Goal: Task Accomplishment & Management: Use online tool/utility

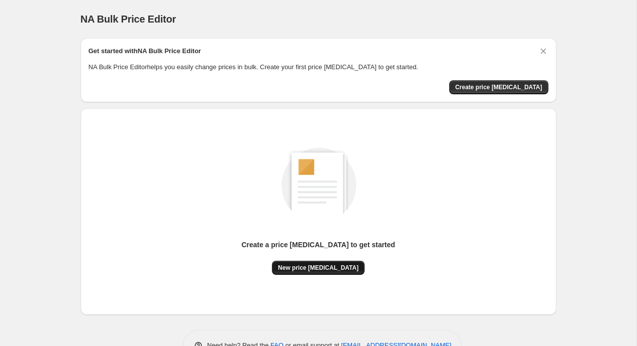
click at [327, 267] on span "New price [MEDICAL_DATA]" at bounding box center [318, 268] width 81 height 8
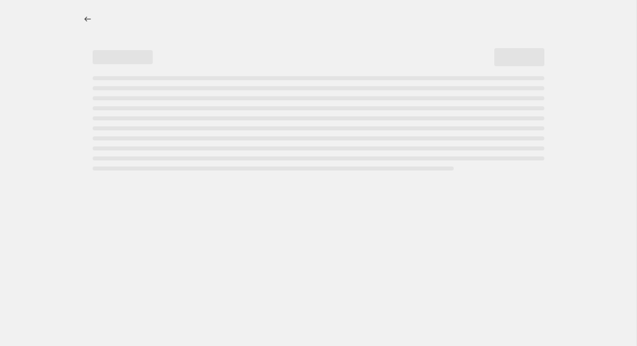
select select "percentage"
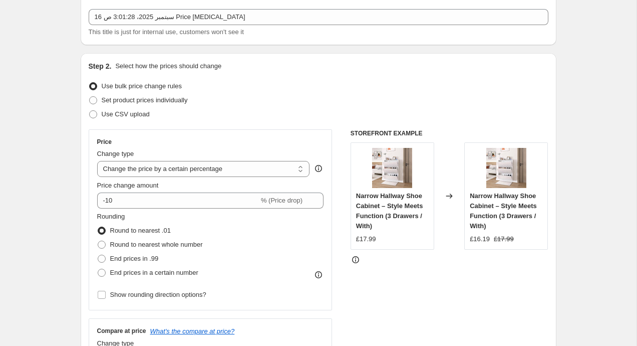
scroll to position [54, 0]
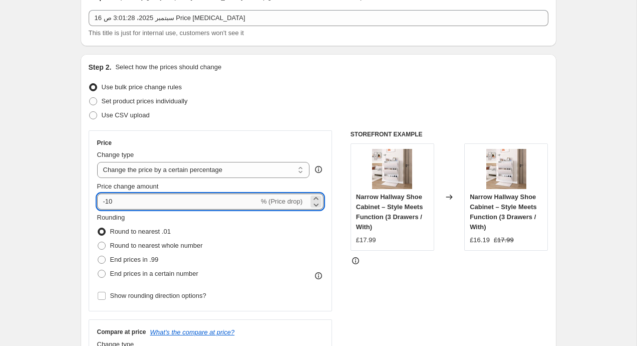
click at [166, 198] on input "-10" at bounding box center [178, 201] width 162 height 16
type input "-5"
type input "-60"
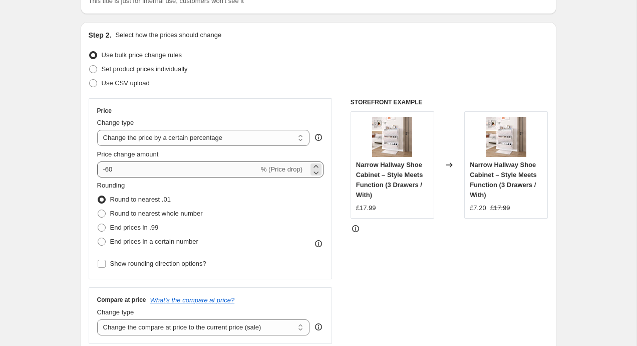
scroll to position [89, 0]
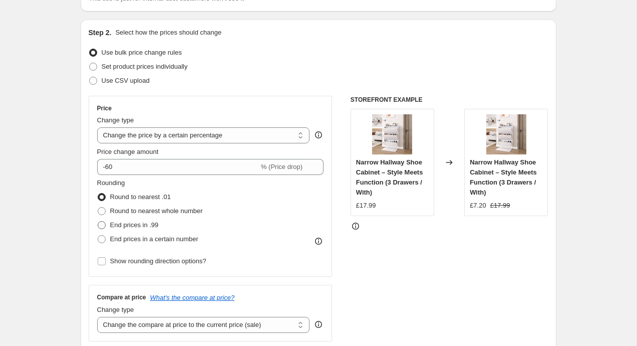
click at [131, 223] on span "End prices in .99" at bounding box center [134, 225] width 49 height 8
click at [98, 221] on input "End prices in .99" at bounding box center [98, 221] width 1 height 1
radio input "true"
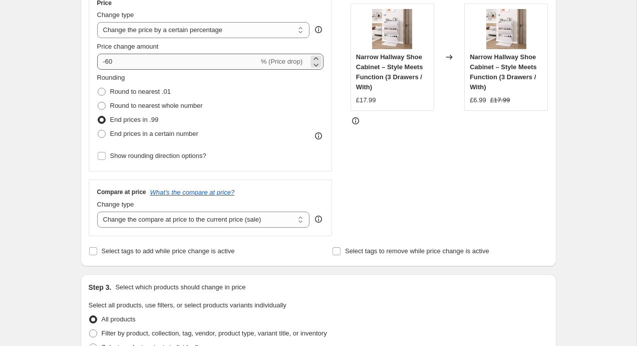
scroll to position [220, 0]
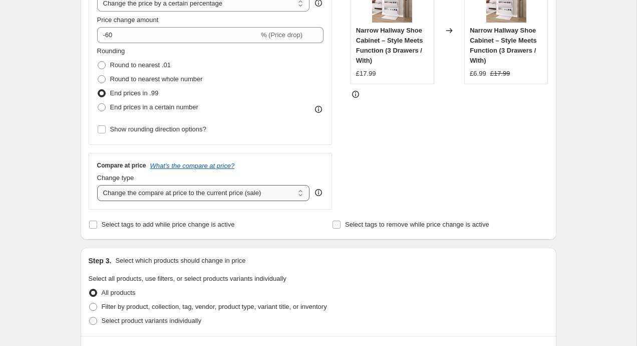
click at [190, 194] on select "Change the compare at price to the current price (sale) Change the compare at p…" at bounding box center [203, 193] width 213 height 16
click at [97, 185] on select "Change the compare at price to the current price (sale) Change the compare at p…" at bounding box center [203, 193] width 213 height 16
click at [61, 155] on div "Create new price change job. This page is ready Create new price change job Dra…" at bounding box center [318, 289] width 637 height 1018
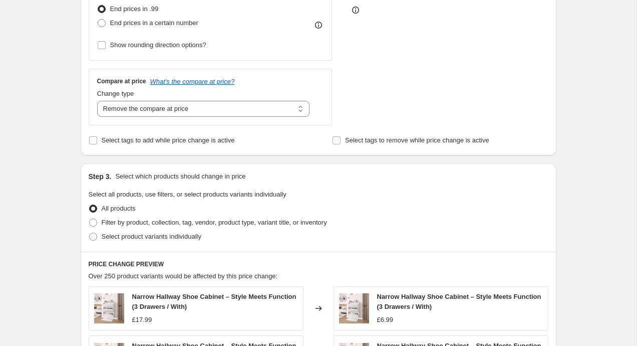
scroll to position [301, 0]
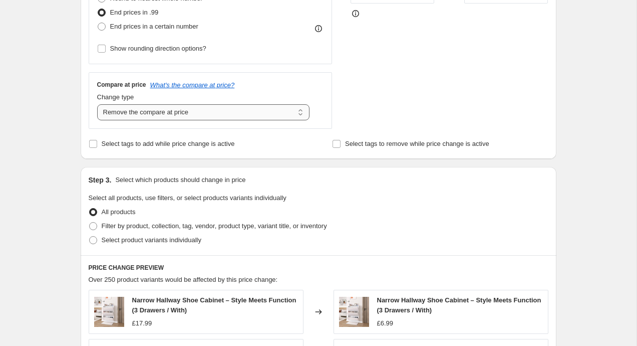
click at [158, 114] on select "Change the compare at price to the current price (sale) Change the compare at p…" at bounding box center [203, 112] width 213 height 16
select select "ep"
click at [97, 104] on select "Change the compare at price to the current price (sale) Change the compare at p…" at bounding box center [203, 112] width 213 height 16
click at [53, 124] on div "Create new price change job. This page is ready Create new price change job Dra…" at bounding box center [318, 208] width 637 height 1018
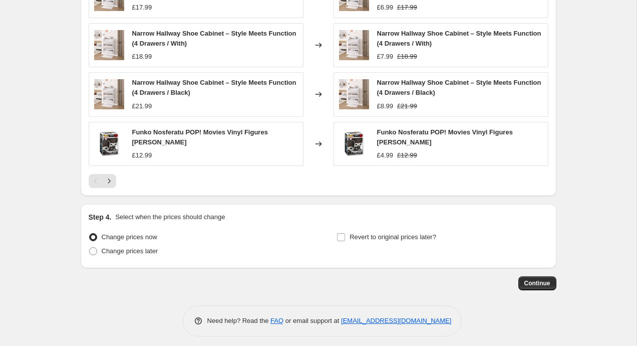
scroll to position [672, 0]
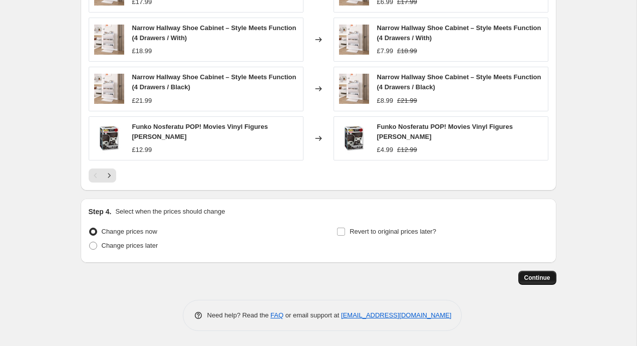
click at [543, 281] on span "Continue" at bounding box center [538, 278] width 26 height 8
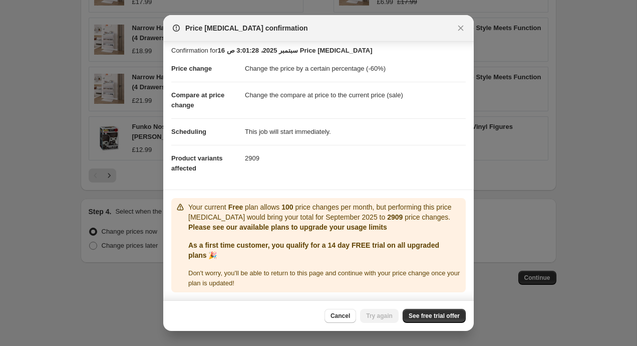
scroll to position [0, 0]
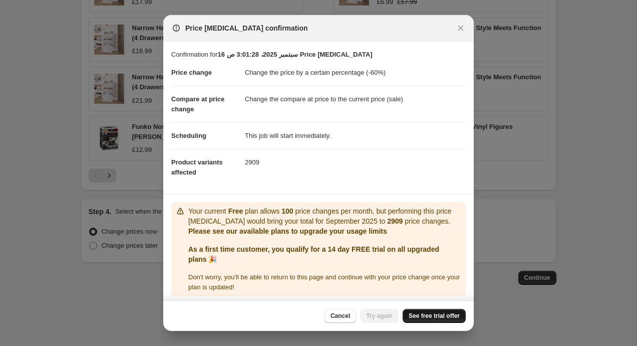
click at [424, 318] on span "See free trial offer" at bounding box center [434, 316] width 51 height 8
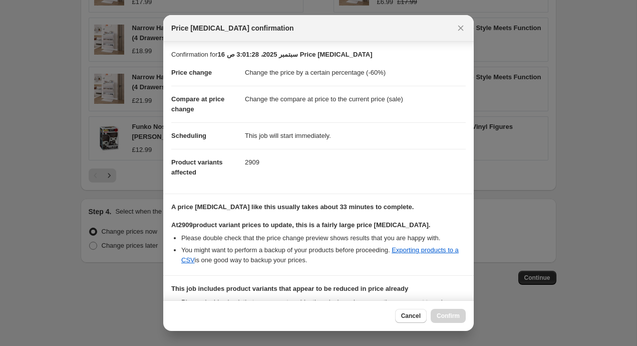
scroll to position [131, 0]
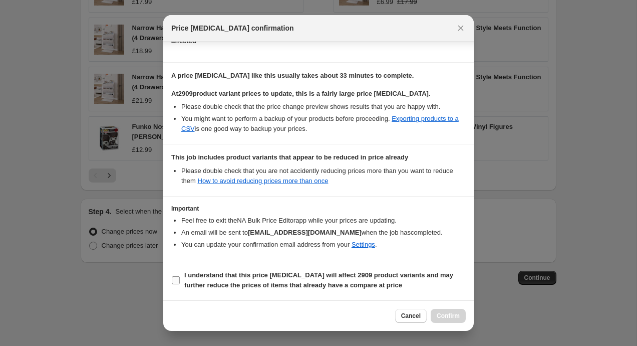
click at [173, 279] on input "I understand that this price change job will affect 2909 product variants and m…" at bounding box center [176, 280] width 8 height 8
checkbox input "true"
click at [451, 320] on button "Confirm" at bounding box center [448, 316] width 35 height 14
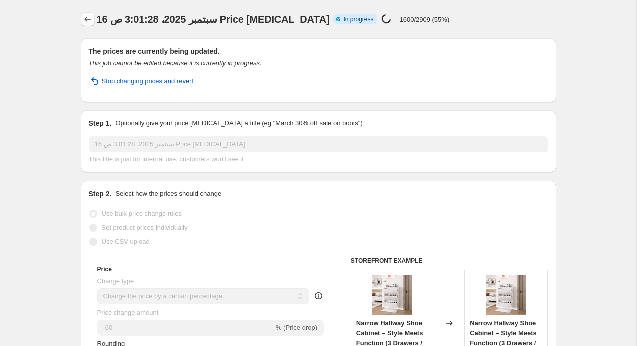
click at [90, 21] on icon "Price change jobs" at bounding box center [88, 19] width 10 height 10
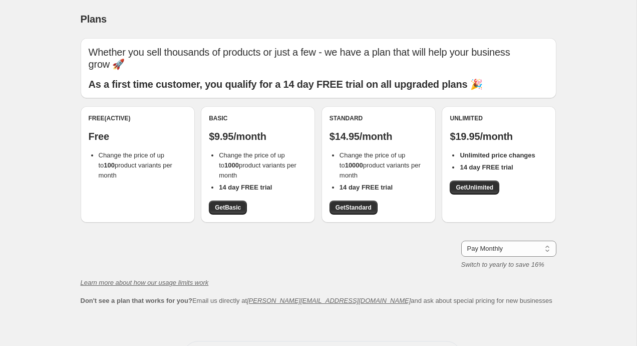
scroll to position [3, 0]
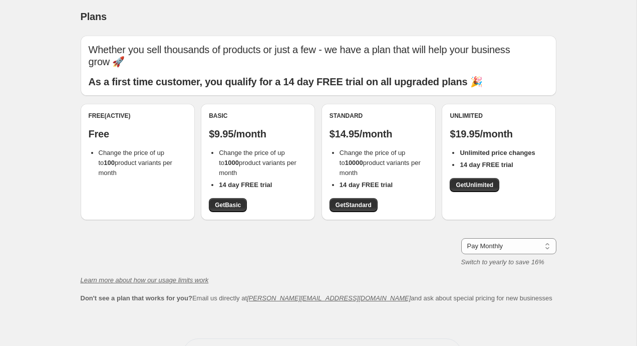
click at [360, 205] on div "Standard $14.95/month Change the price of up to 10000 product variants per mont…" at bounding box center [379, 162] width 114 height 116
click at [360, 201] on span "Get Standard" at bounding box center [354, 205] width 36 height 8
